Goal: Task Accomplishment & Management: Use online tool/utility

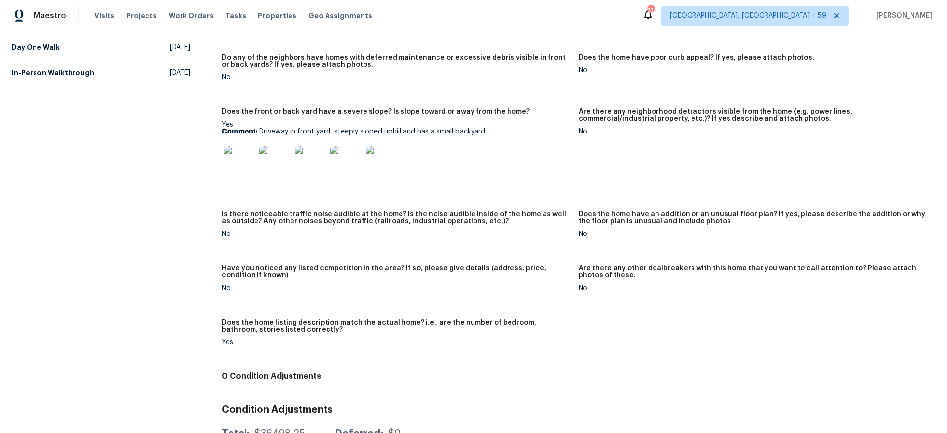
scroll to position [504, 0]
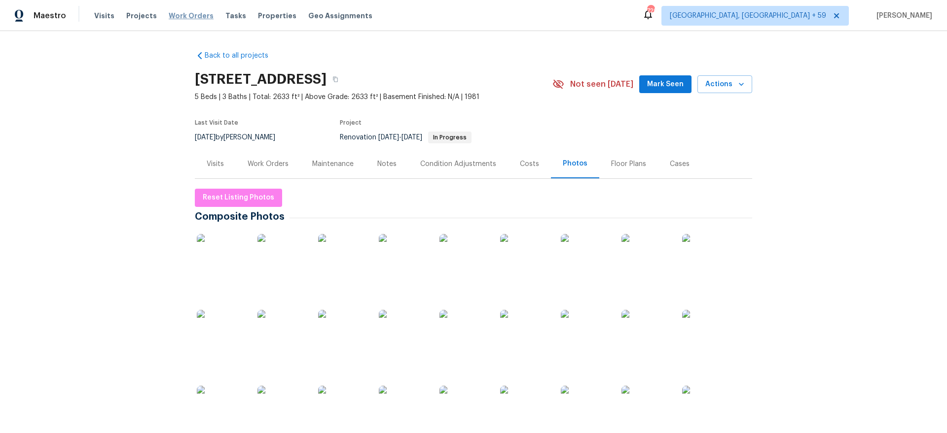
click at [189, 16] on span "Work Orders" at bounding box center [191, 16] width 45 height 10
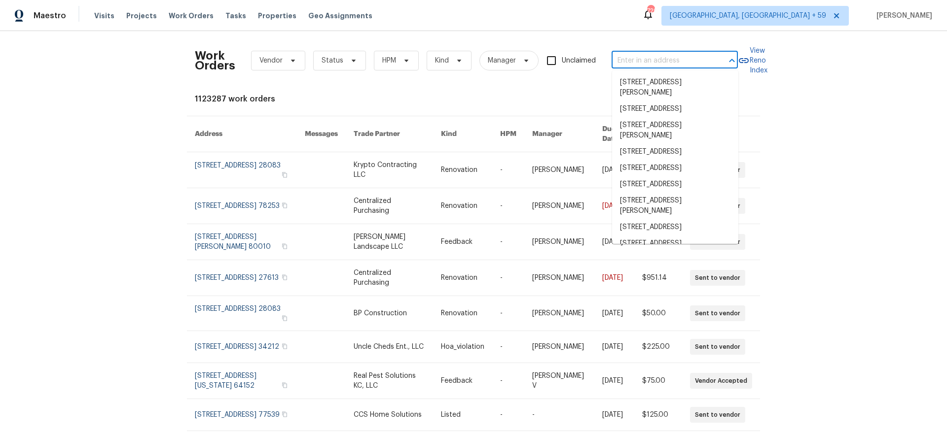
click at [659, 60] on input "text" at bounding box center [660, 60] width 99 height 15
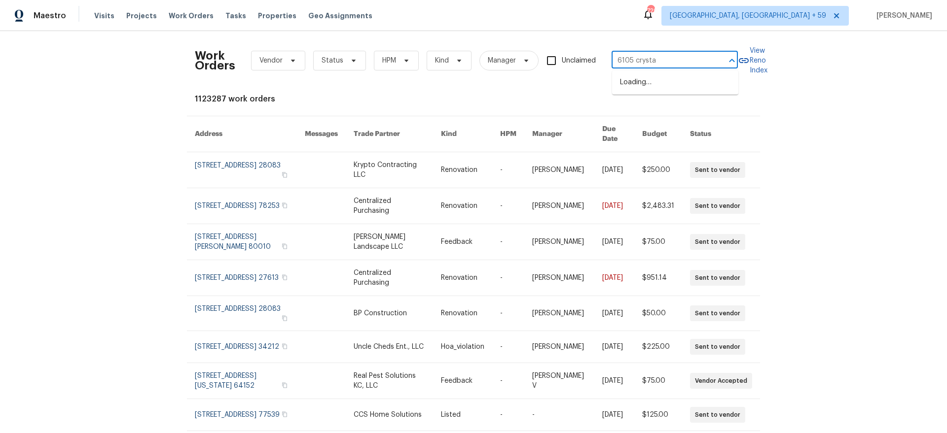
type input "6105 crystal"
click at [649, 79] on li "[STREET_ADDRESS]" at bounding box center [675, 82] width 126 height 16
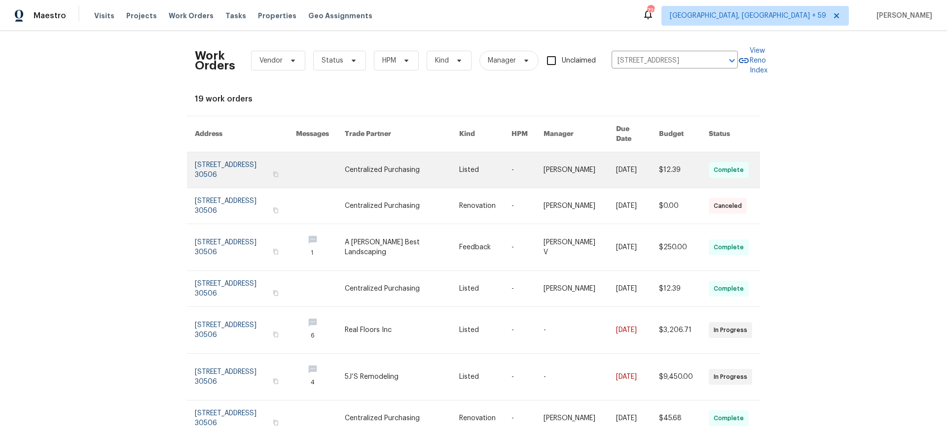
click at [204, 159] on link at bounding box center [245, 169] width 101 height 35
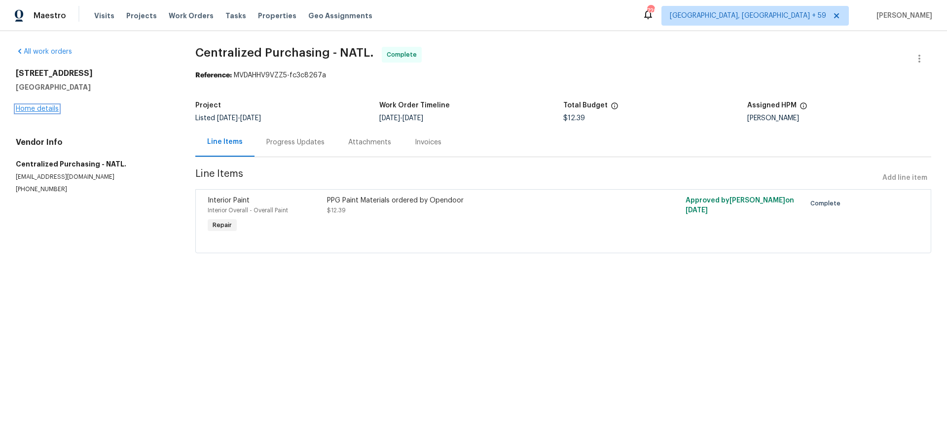
click at [25, 111] on link "Home details" at bounding box center [37, 109] width 43 height 7
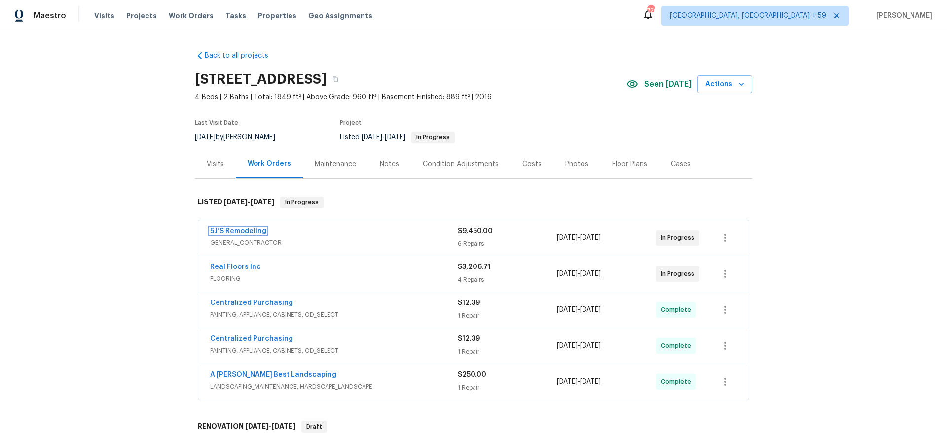
click at [237, 231] on link "5J’S Remodeling" at bounding box center [238, 231] width 56 height 7
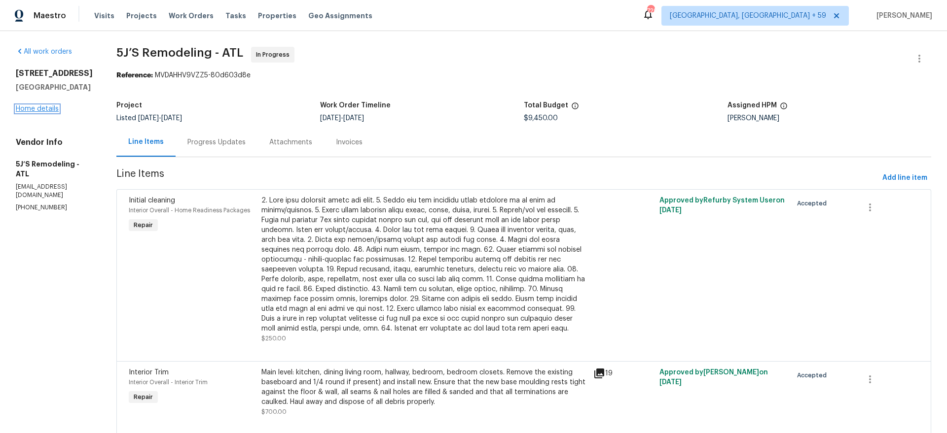
click at [42, 112] on link "Home details" at bounding box center [37, 109] width 43 height 7
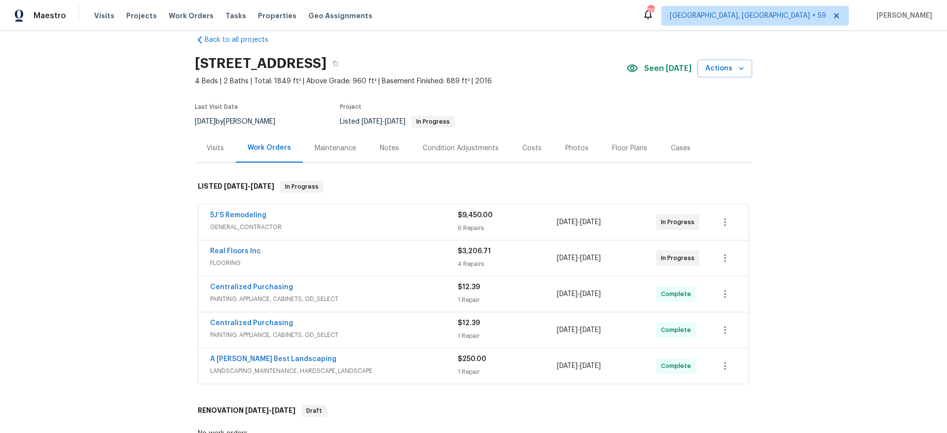
scroll to position [27, 0]
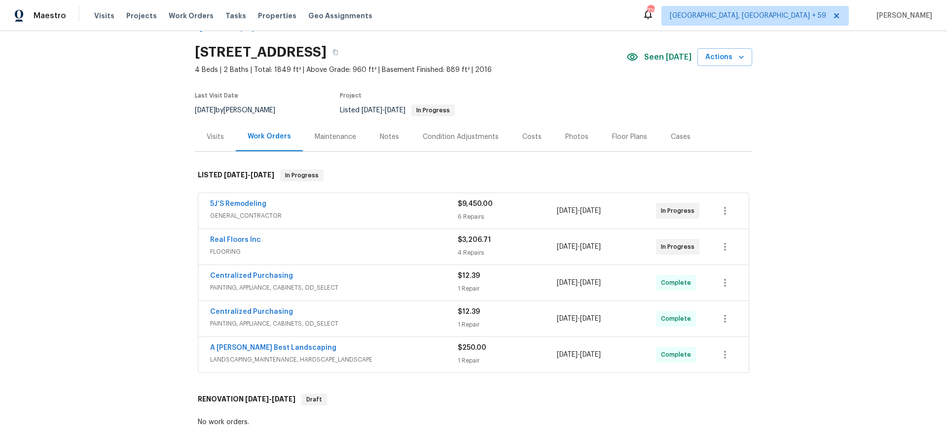
click at [393, 205] on div "5J’S Remodeling" at bounding box center [333, 205] width 247 height 12
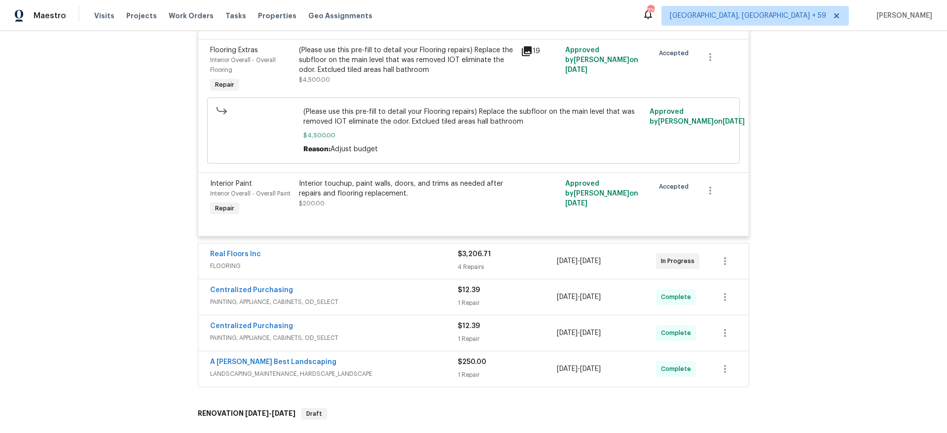
scroll to position [864, 0]
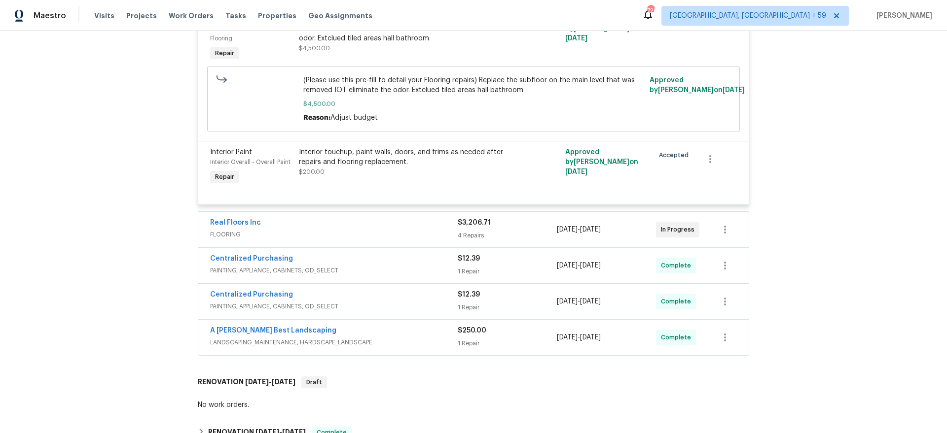
click at [379, 216] on div "Real Floors Inc FLOORING $3,206.71 4 Repairs [DATE] - [DATE] In Progress" at bounding box center [473, 229] width 550 height 35
click at [378, 235] on span "FLOORING" at bounding box center [333, 235] width 247 height 10
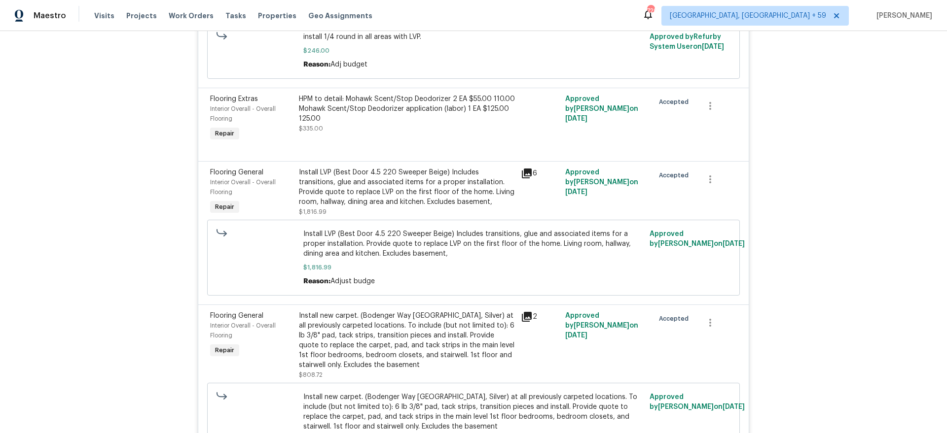
scroll to position [1160, 0]
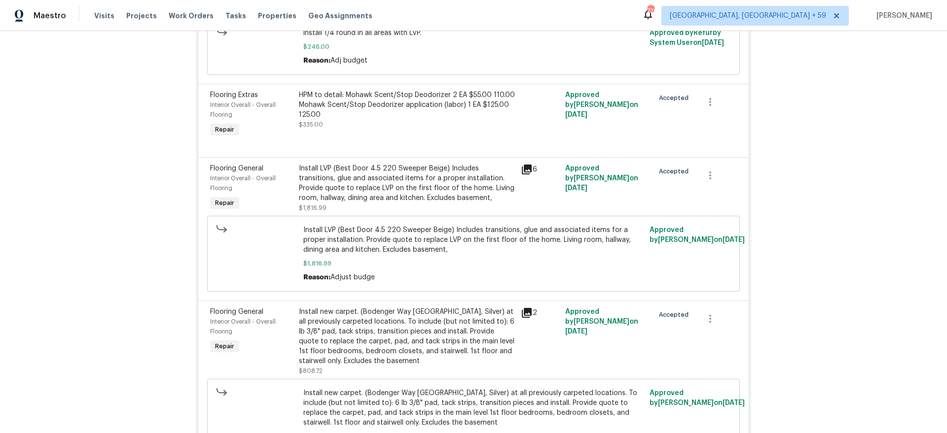
click at [532, 171] on div "6" at bounding box center [540, 170] width 38 height 12
click at [529, 171] on icon at bounding box center [527, 170] width 10 height 10
